Goal: Task Accomplishment & Management: Manage account settings

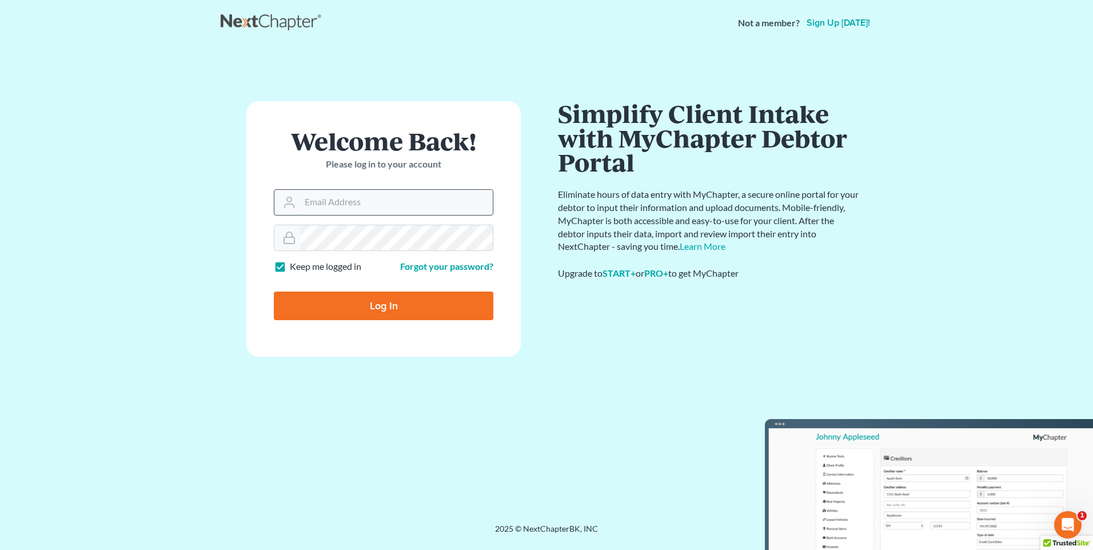
click at [358, 202] on input "Email Address" at bounding box center [396, 202] width 193 height 25
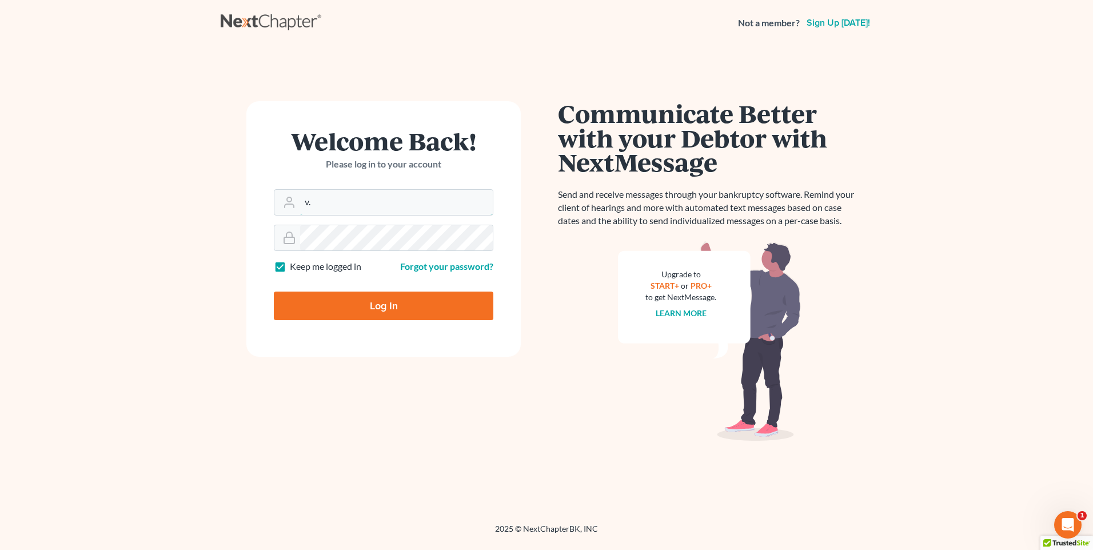
type input "v"
